Goal: Task Accomplishment & Management: Use online tool/utility

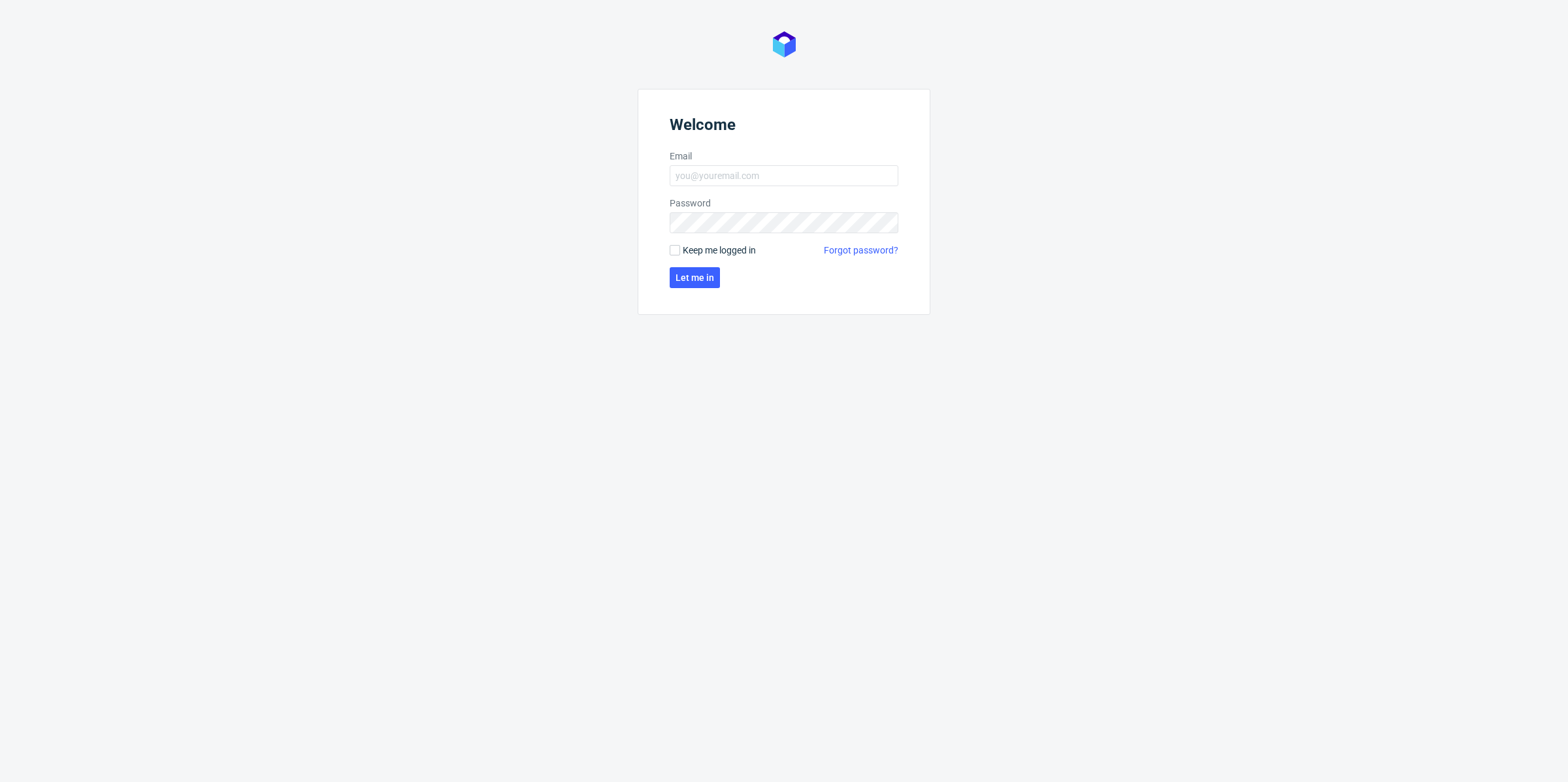
click at [721, 188] on form "Welcome Email Password Keep me logged in Forgot password? Let me in" at bounding box center [784, 201] width 293 height 226
click at [754, 181] on input "Email" at bounding box center [784, 176] width 229 height 21
type input "[EMAIL_ADDRESS][DOMAIN_NAME]"
click button "Let me in" at bounding box center [694, 277] width 50 height 21
click button "Let me in" at bounding box center [694, 300] width 50 height 21
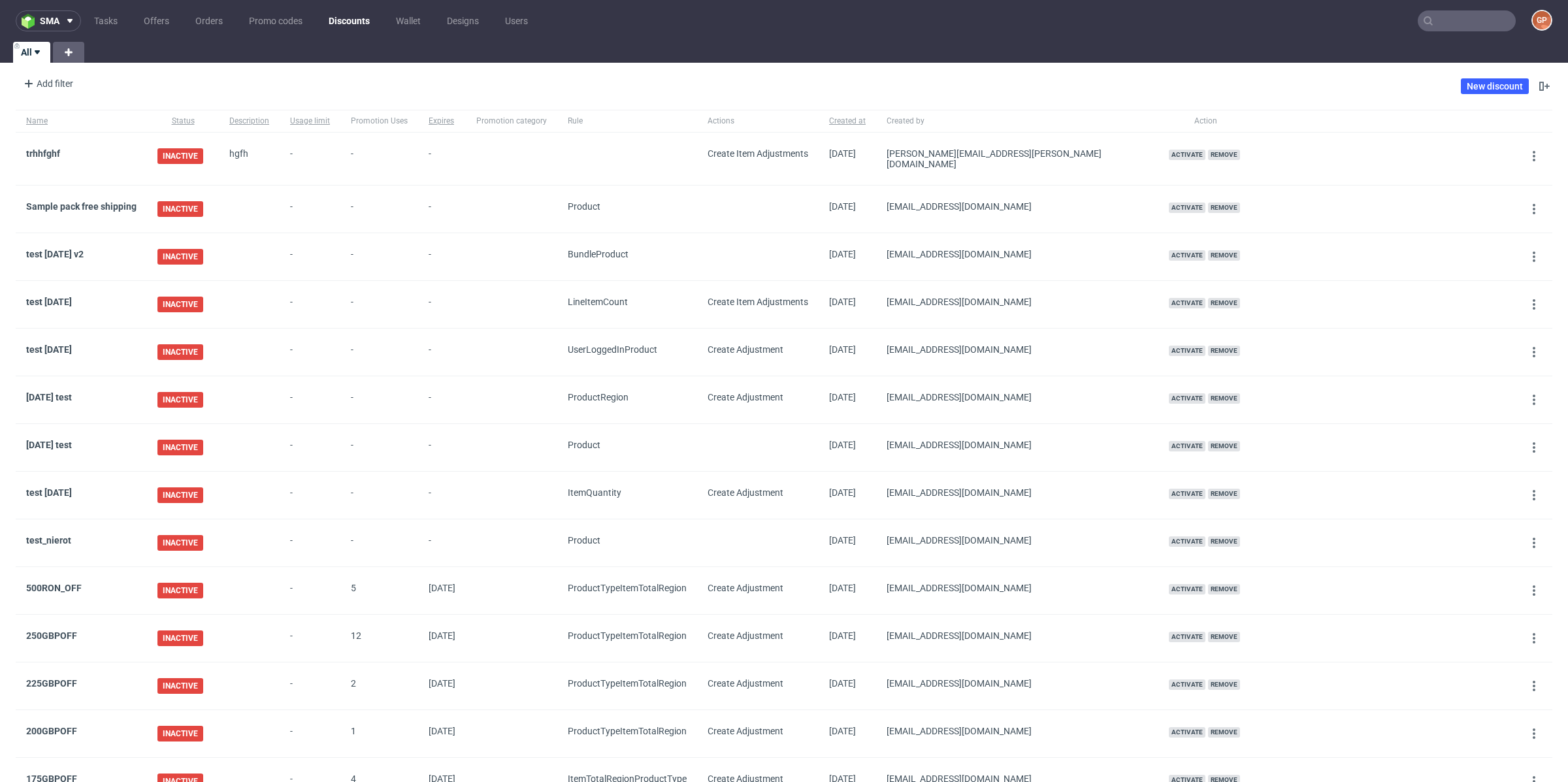
click at [293, 9] on nav "sma Tasks Offers Orders Promo codes Discounts Wallet Designs Users GP" at bounding box center [784, 21] width 1568 height 42
click at [274, 14] on link "Promo codes" at bounding box center [276, 21] width 70 height 21
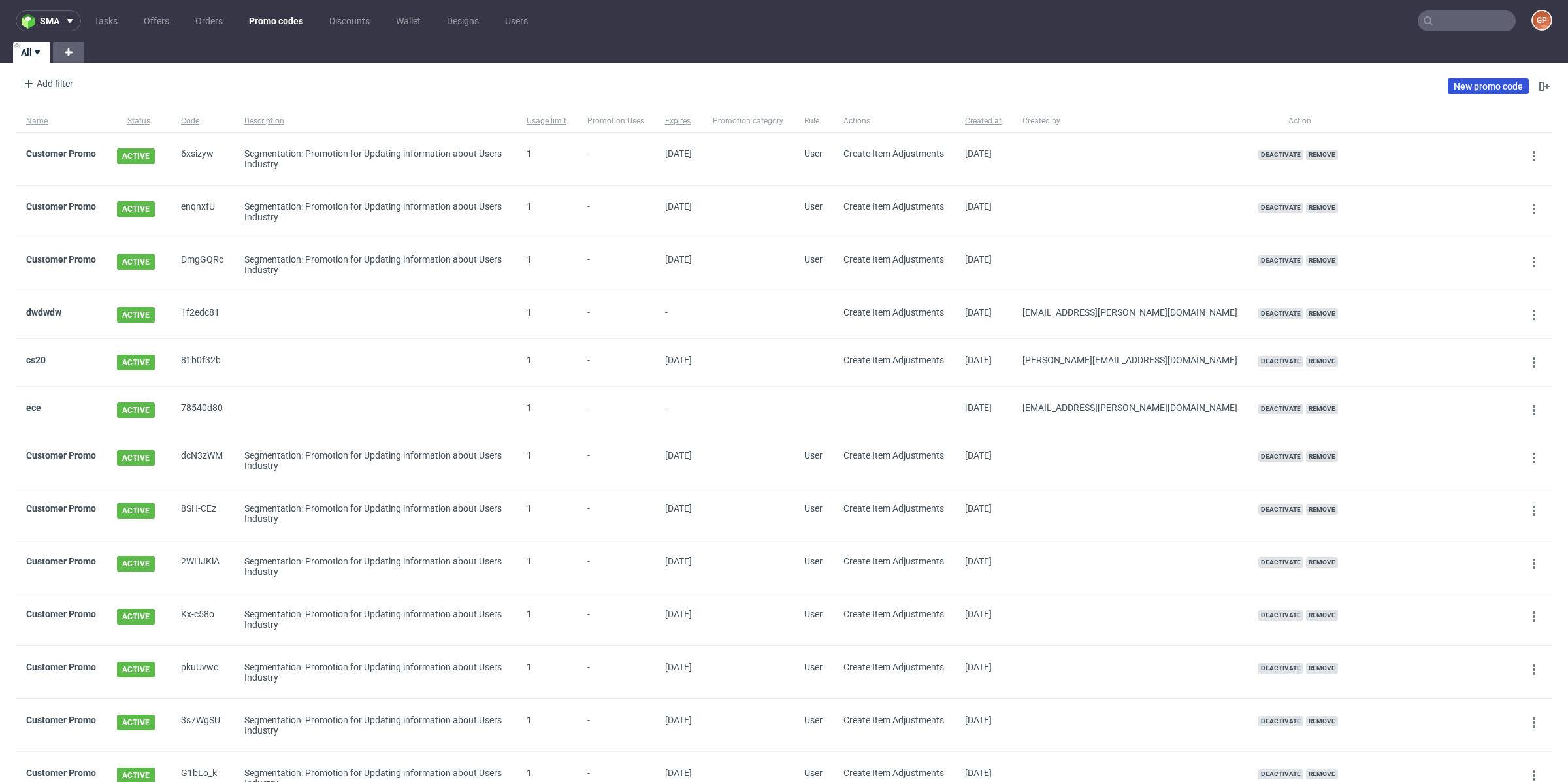
click at [1473, 86] on link "New promo code" at bounding box center [1488, 86] width 81 height 16
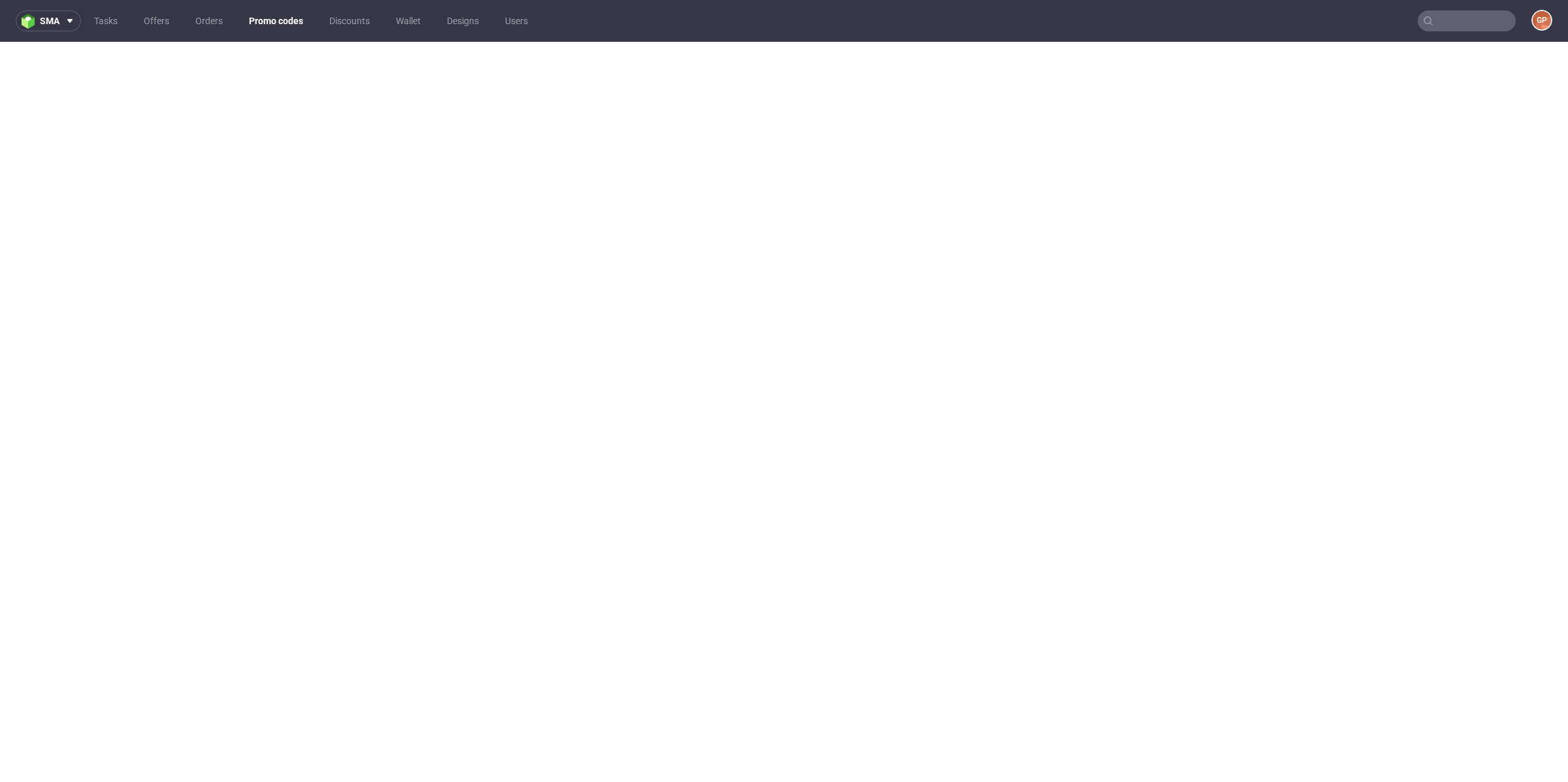
scroll to position [4, 0]
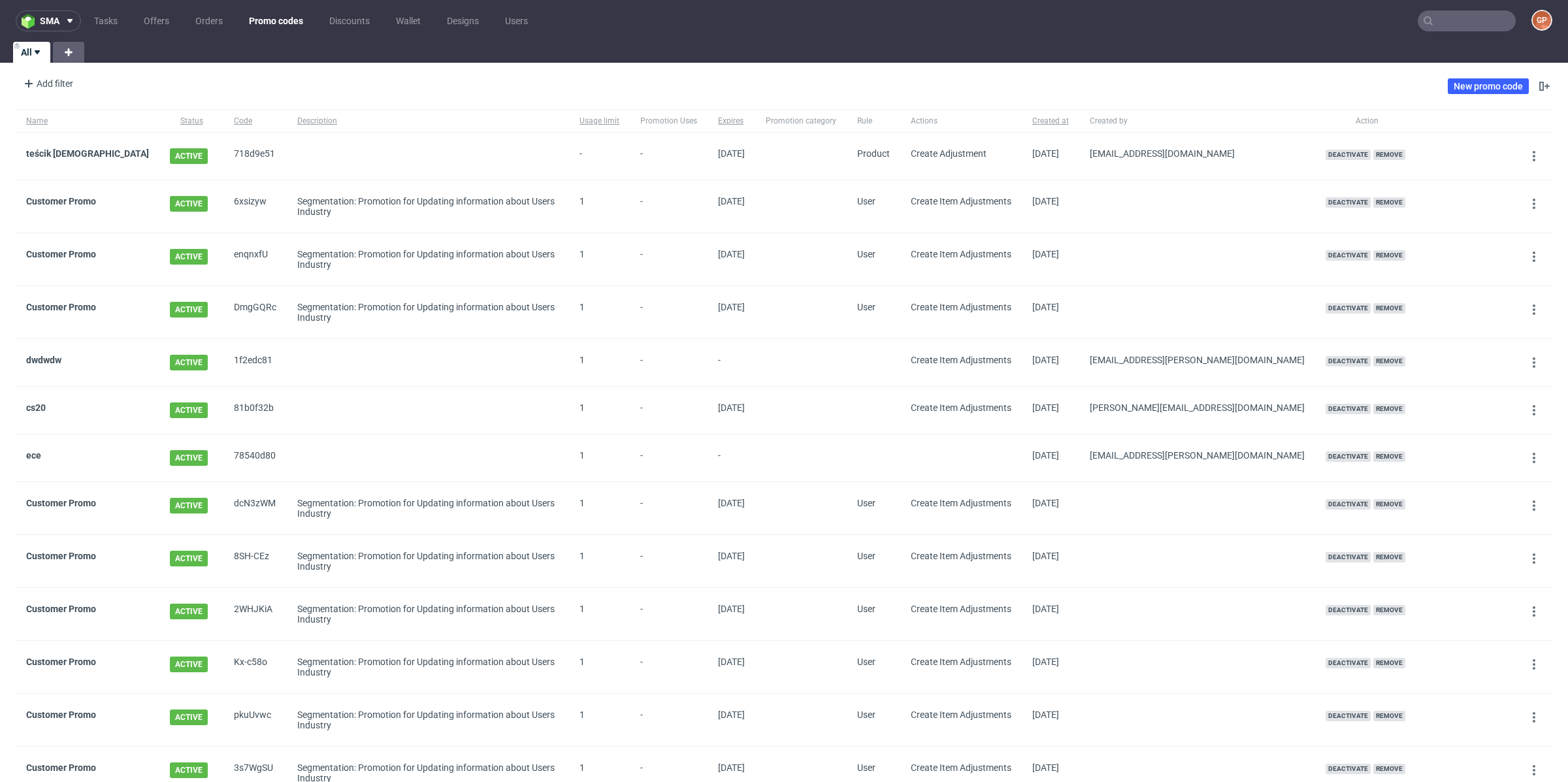
click at [50, 145] on div "teścik ateścik" at bounding box center [88, 156] width 144 height 47
click at [50, 147] on div "teścik ateścik" at bounding box center [88, 156] width 144 height 47
click at [50, 150] on link "teścik ateścik" at bounding box center [88, 153] width 123 height 10
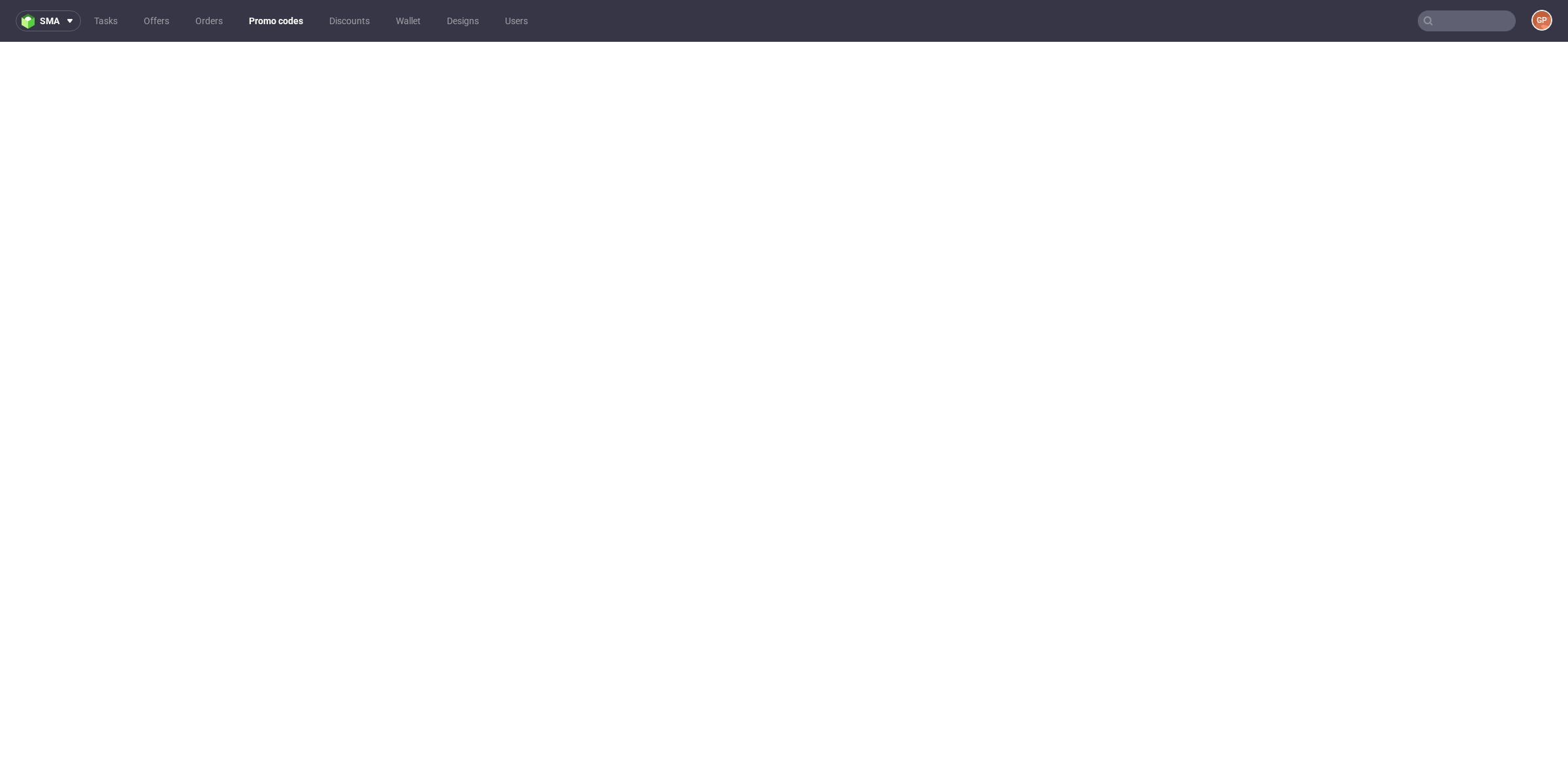
click at [274, 22] on link "Promo codes" at bounding box center [276, 21] width 70 height 21
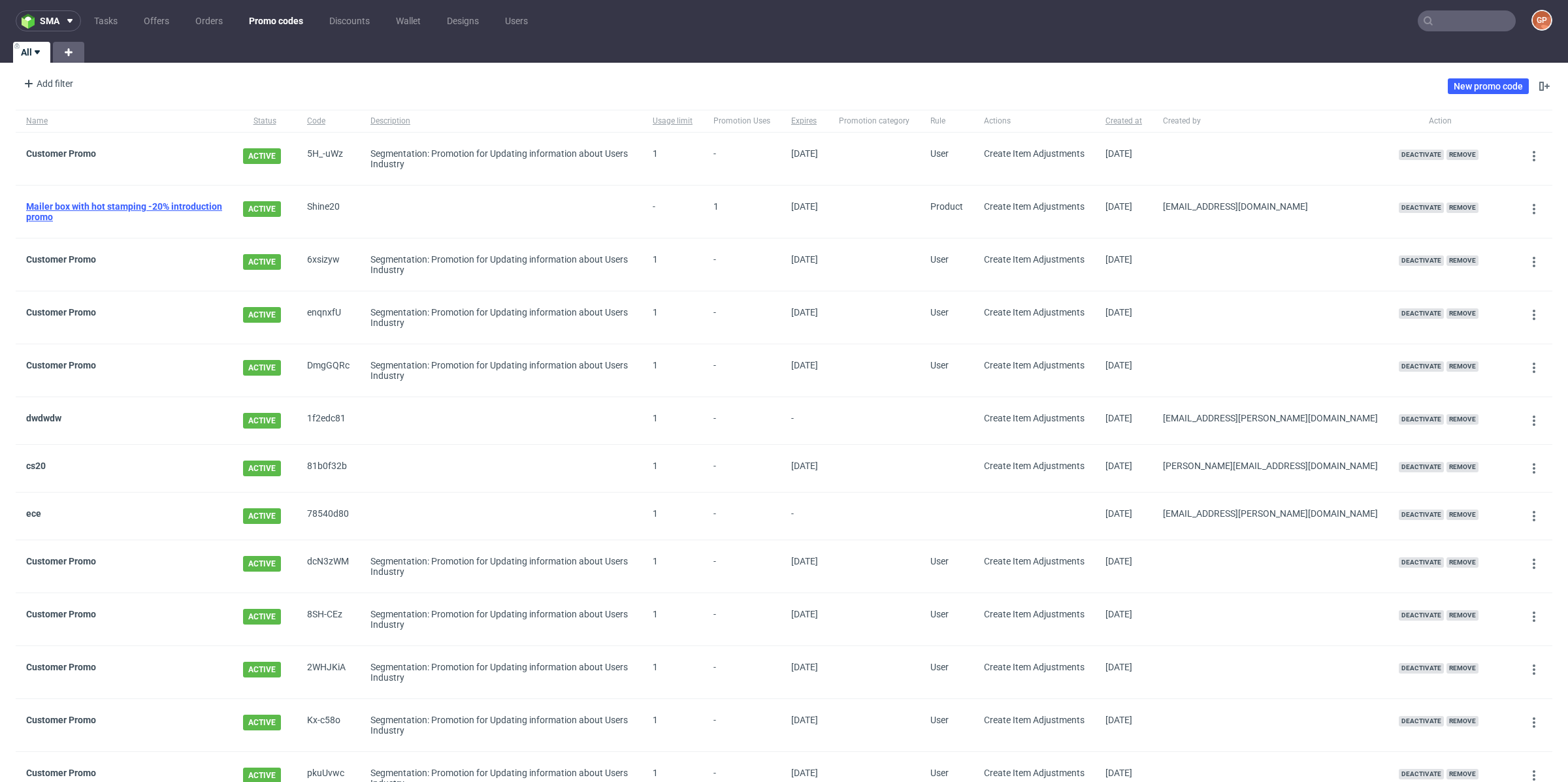
click at [89, 208] on link "Mailer box with hot stamping -20% introduction promo" at bounding box center [124, 212] width 196 height 21
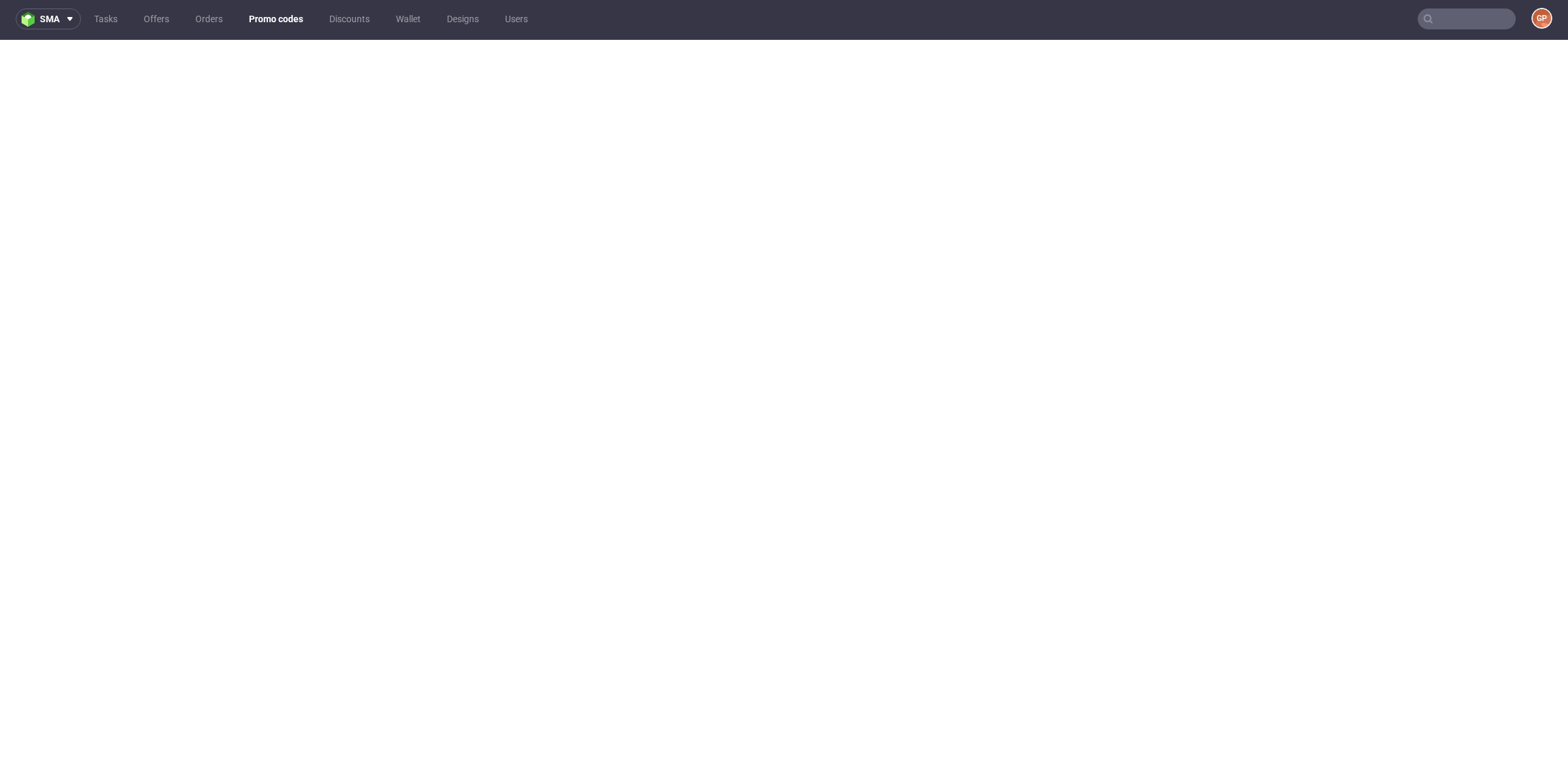
scroll to position [1, 0]
